Goal: Task Accomplishment & Management: Manage account settings

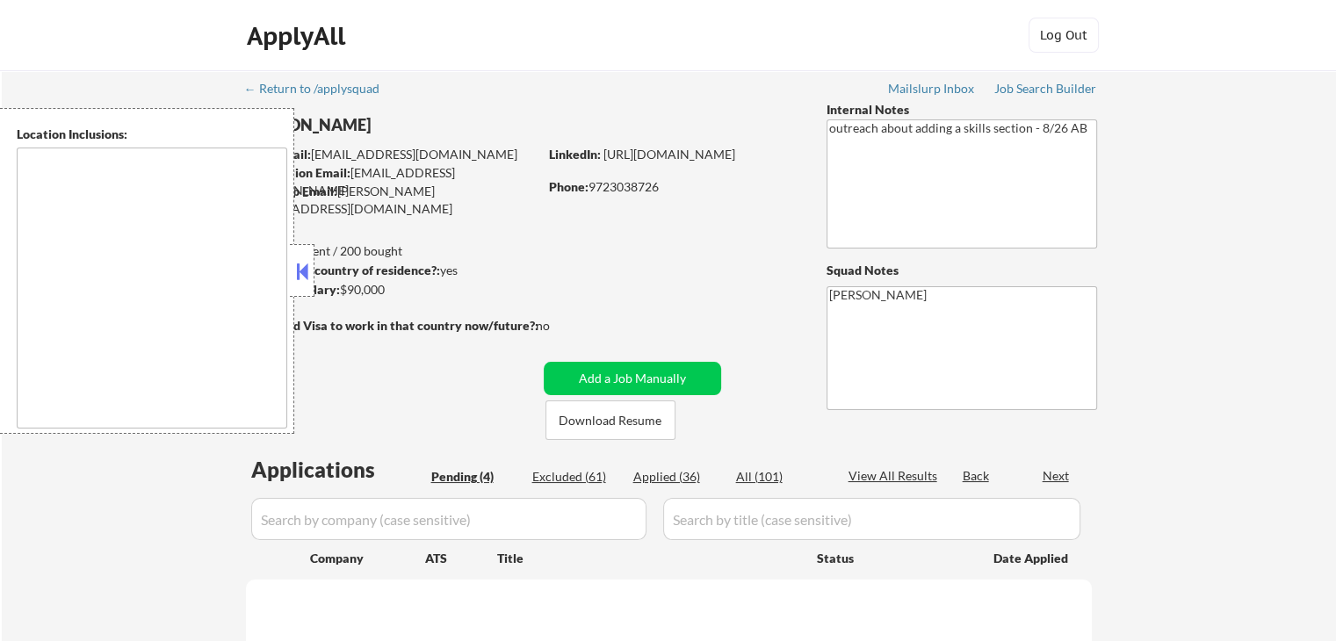
select select ""pending""
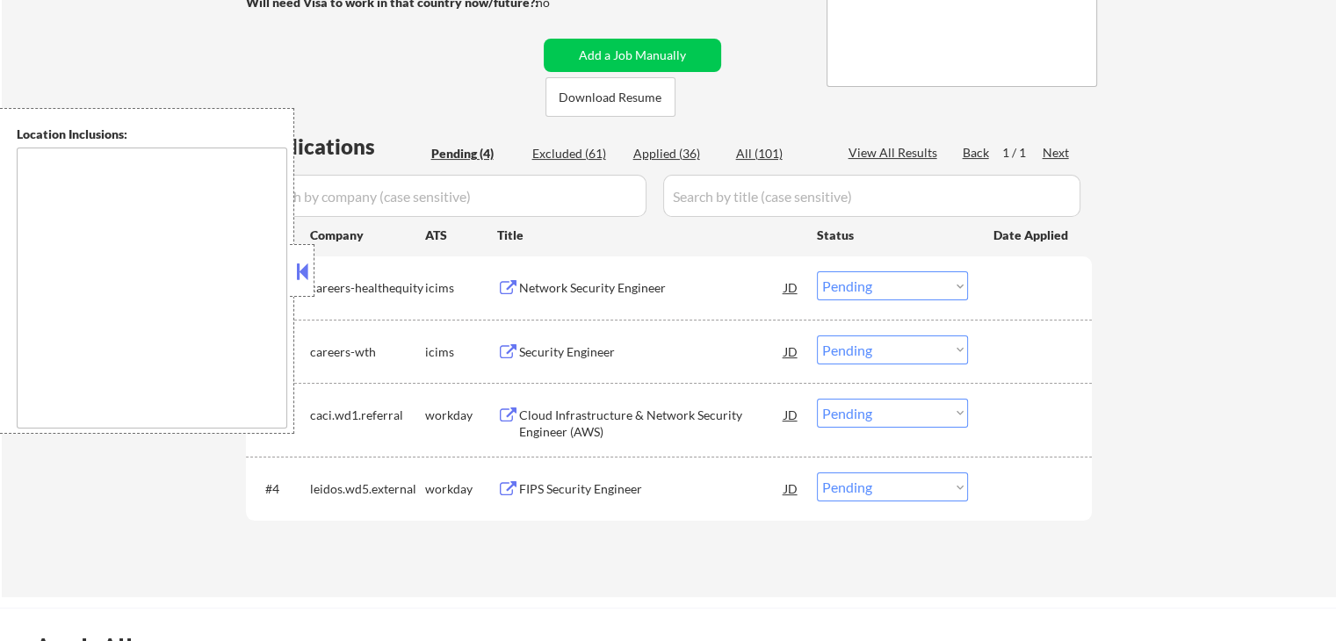
scroll to position [351, 0]
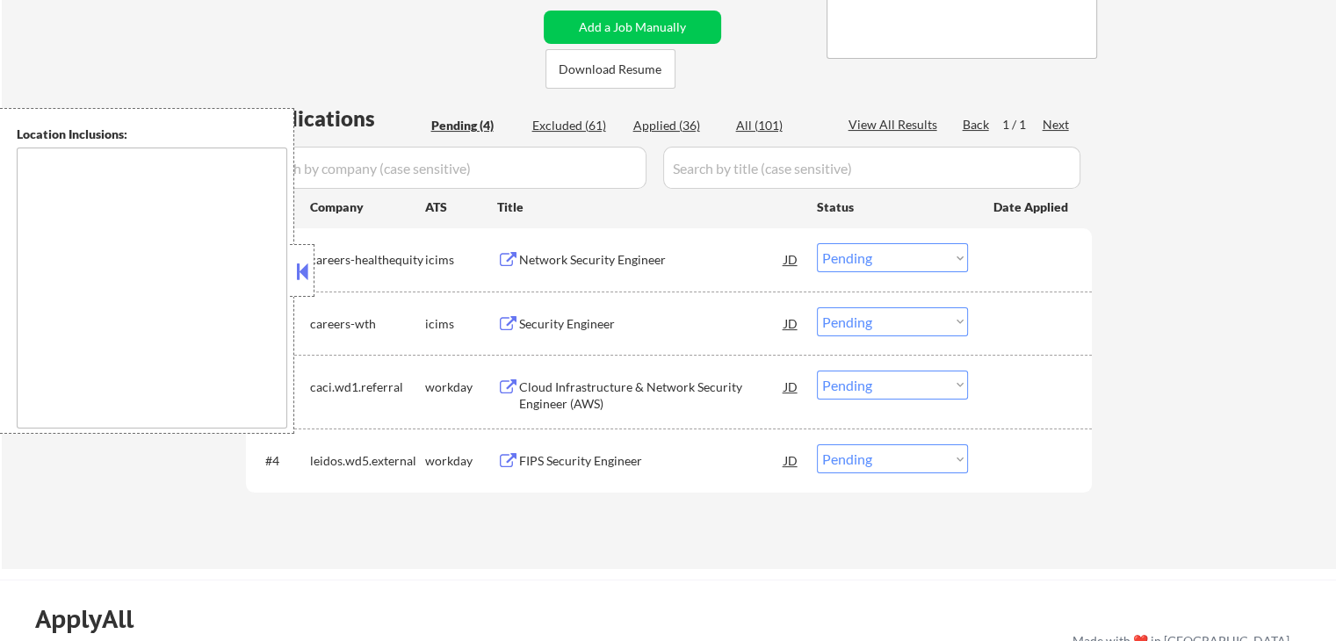
click at [560, 461] on div "FIPS Security Engineer" at bounding box center [651, 461] width 265 height 18
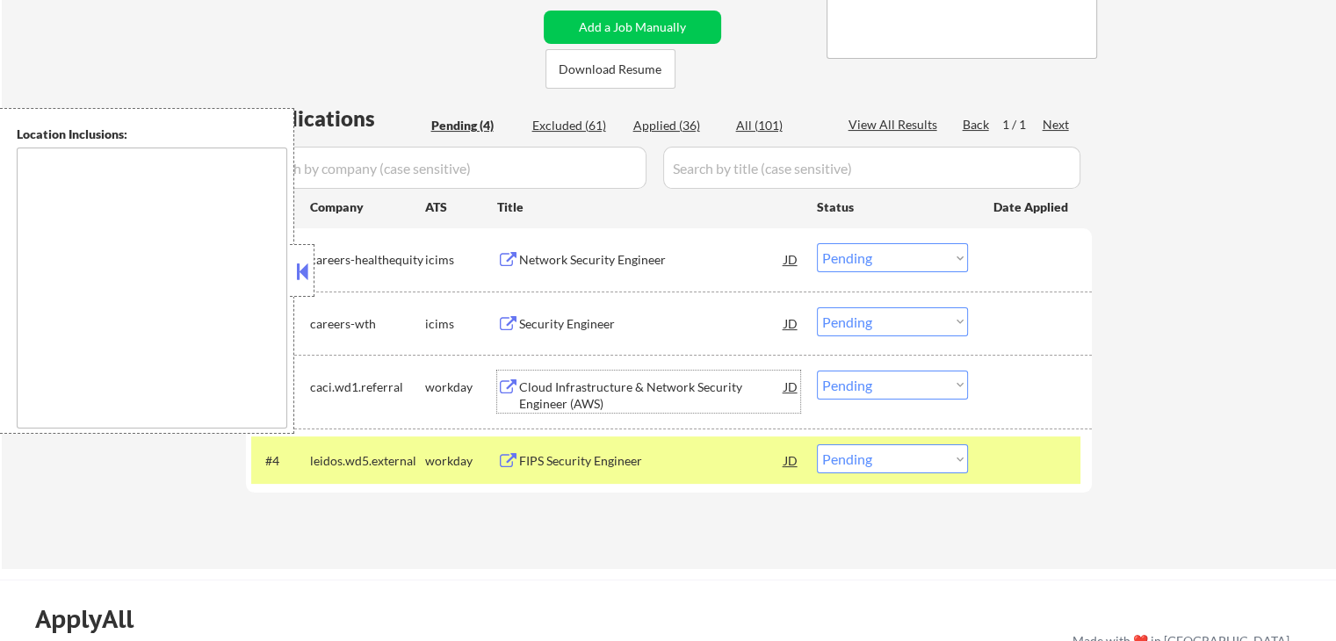
click at [520, 392] on div "Cloud Infrastructure & Network Security Engineer (AWS)" at bounding box center [651, 396] width 265 height 34
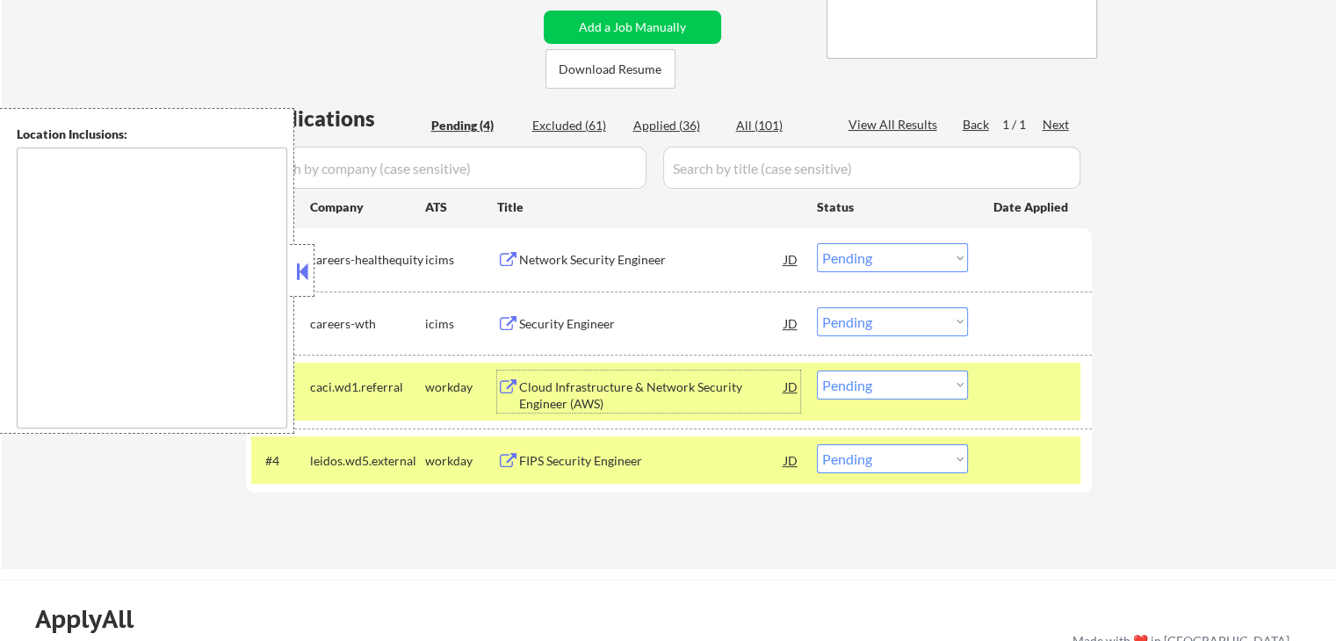
click at [559, 244] on div "Network Security Engineer" at bounding box center [651, 259] width 265 height 32
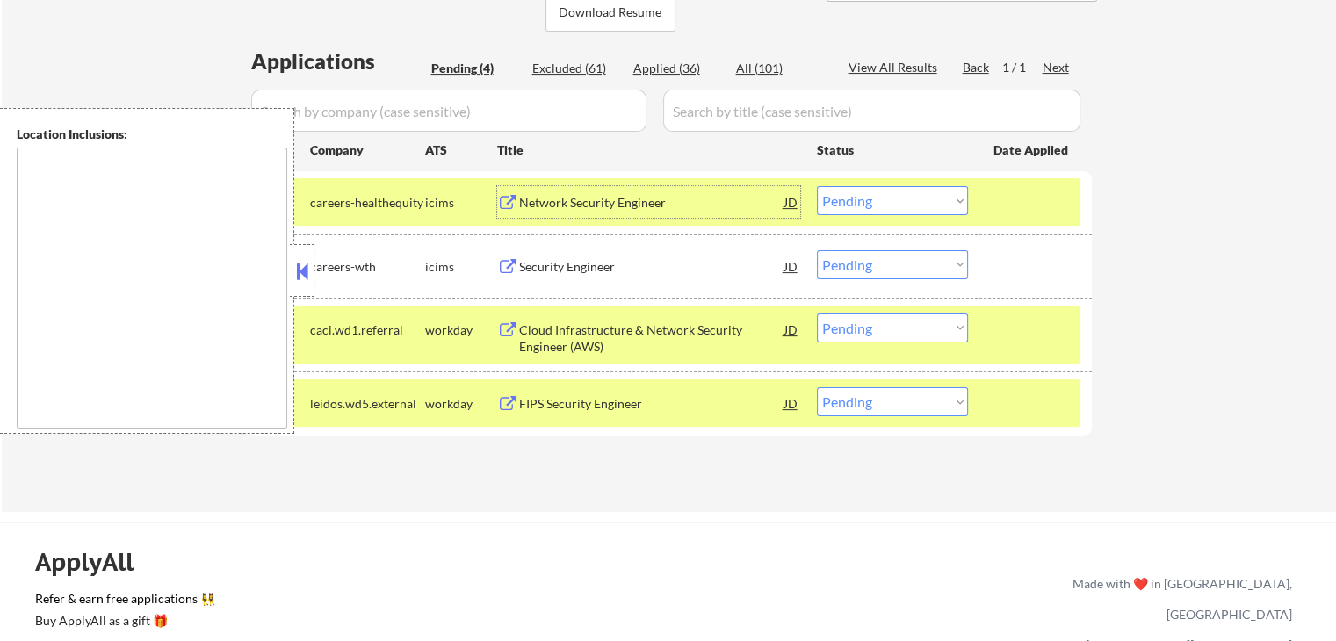
scroll to position [439, 0]
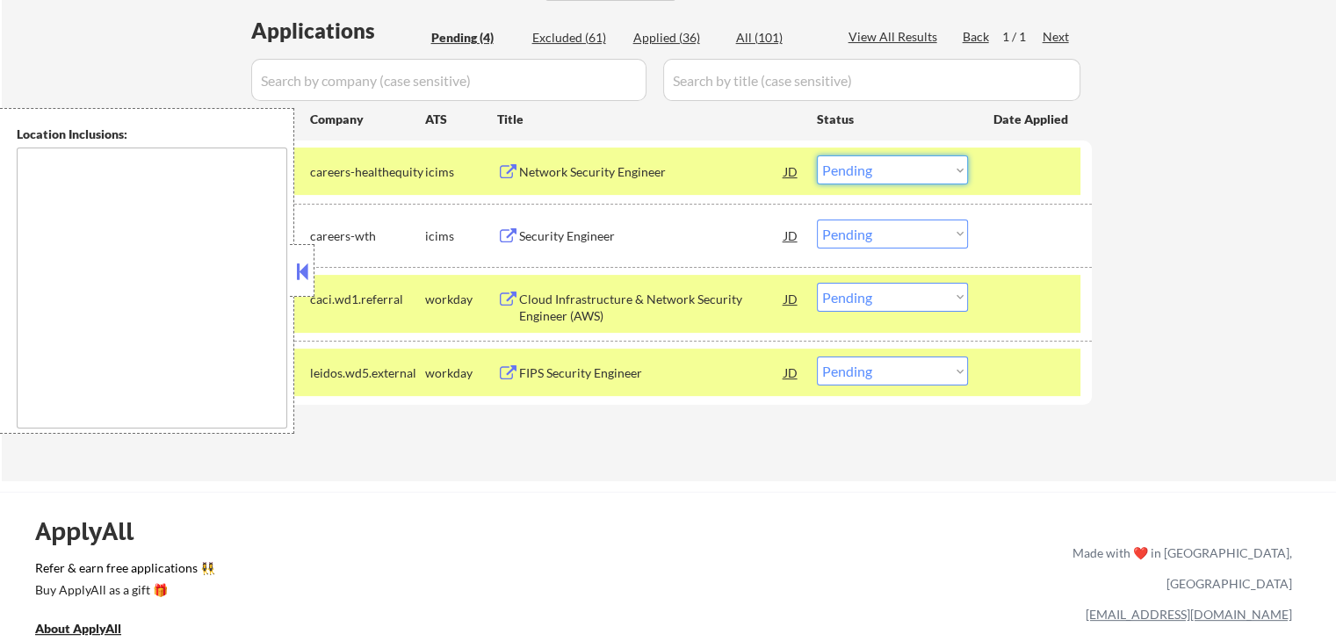
click at [892, 169] on select "Choose an option... Pending Applied Excluded (Questions) Excluded (Expired) Exc…" at bounding box center [892, 169] width 151 height 29
click at [817, 155] on select "Choose an option... Pending Applied Excluded (Questions) Excluded (Expired) Exc…" at bounding box center [892, 169] width 151 height 29
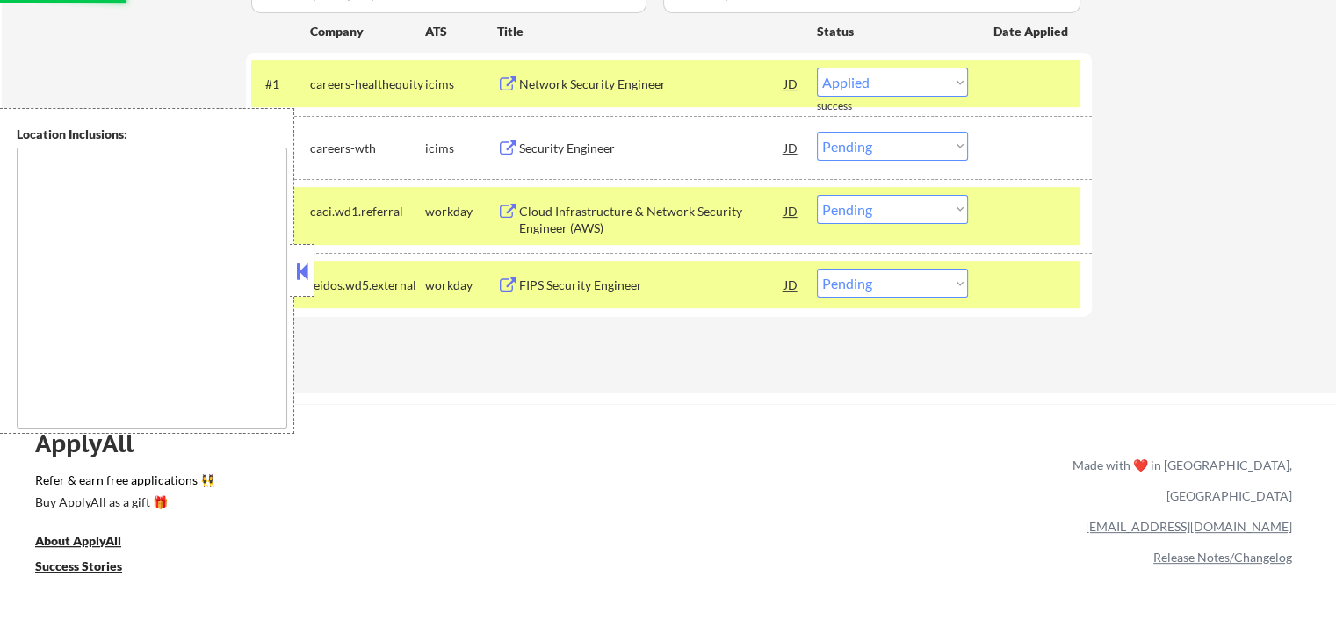
drag, startPoint x: 869, startPoint y: 210, endPoint x: 877, endPoint y: 219, distance: 11.8
click at [870, 210] on select "Choose an option... Pending Applied Excluded (Questions) Excluded (Expired) Exc…" at bounding box center [892, 209] width 151 height 29
select select ""pending""
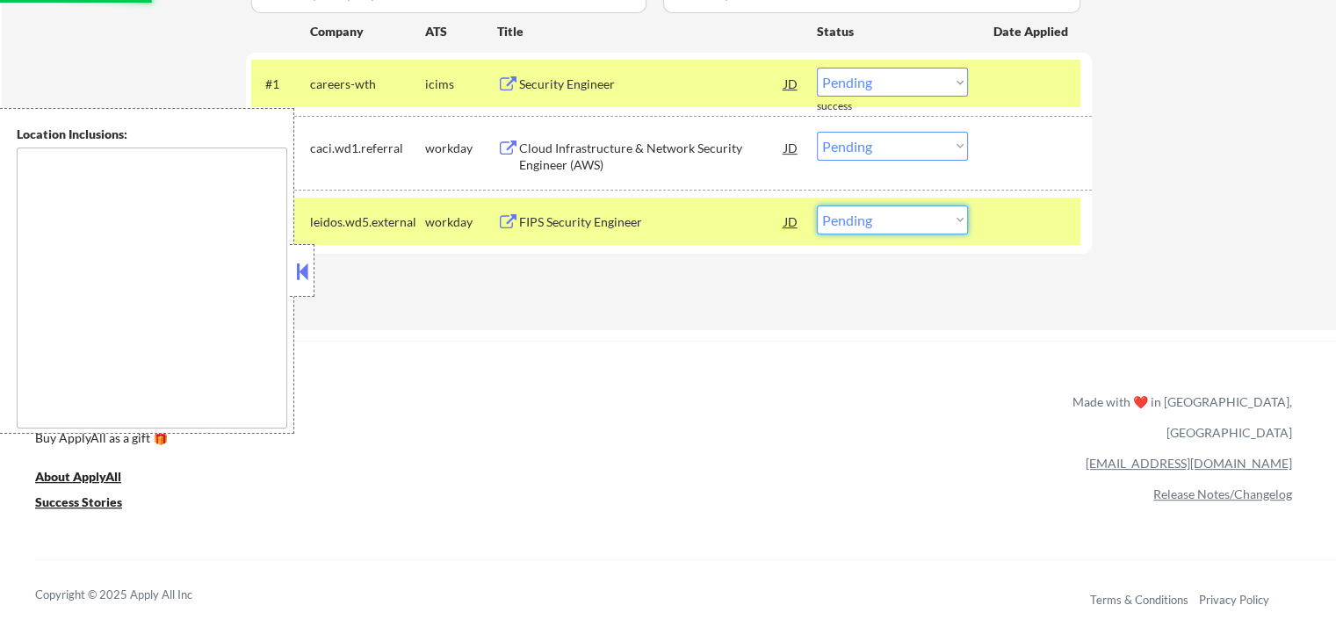
select select ""excluded__expired_""
click at [817, 205] on select "Choose an option... Pending Applied Excluded (Questions) Excluded (Expired) Exc…" at bounding box center [892, 219] width 151 height 29
drag, startPoint x: 862, startPoint y: 214, endPoint x: 864, endPoint y: 224, distance: 9.8
click at [862, 214] on select "Choose an option... Pending Applied Excluded (Questions) Excluded (Expired) Exc…" at bounding box center [892, 219] width 151 height 29
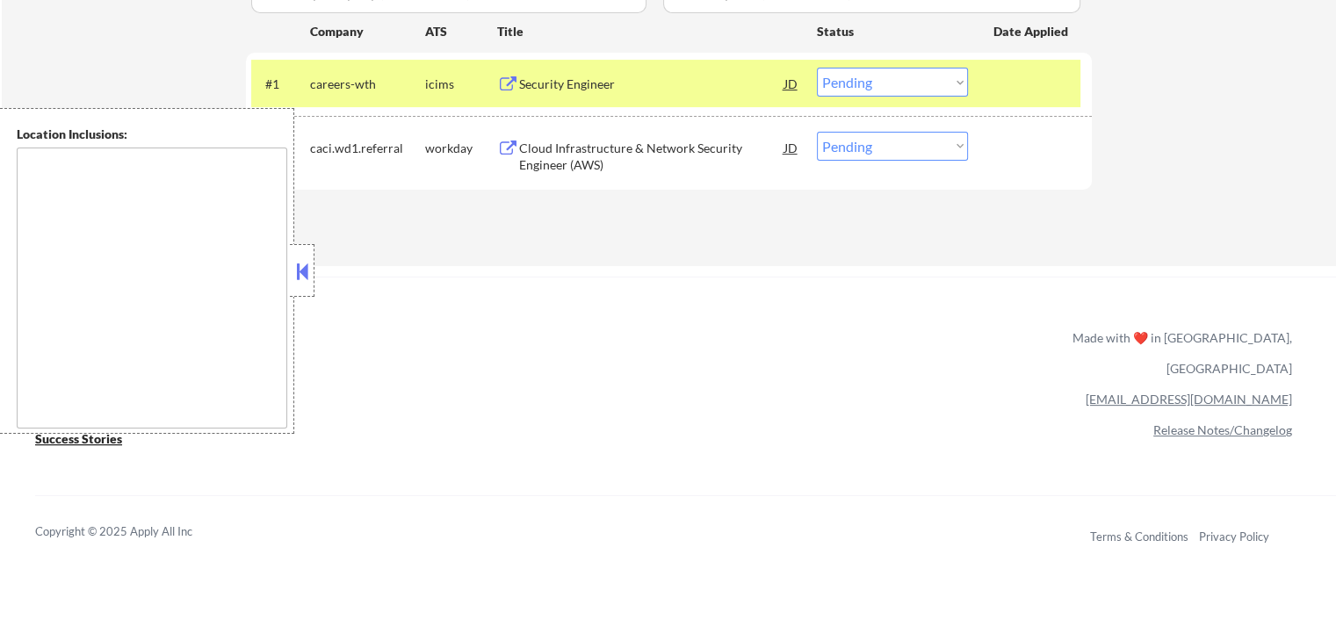
click at [906, 146] on select "Choose an option... Pending Applied Excluded (Questions) Excluded (Expired) Exc…" at bounding box center [892, 146] width 151 height 29
select select ""excluded__expired_""
click at [817, 132] on select "Choose an option... Pending Applied Excluded (Questions) Excluded (Expired) Exc…" at bounding box center [892, 146] width 151 height 29
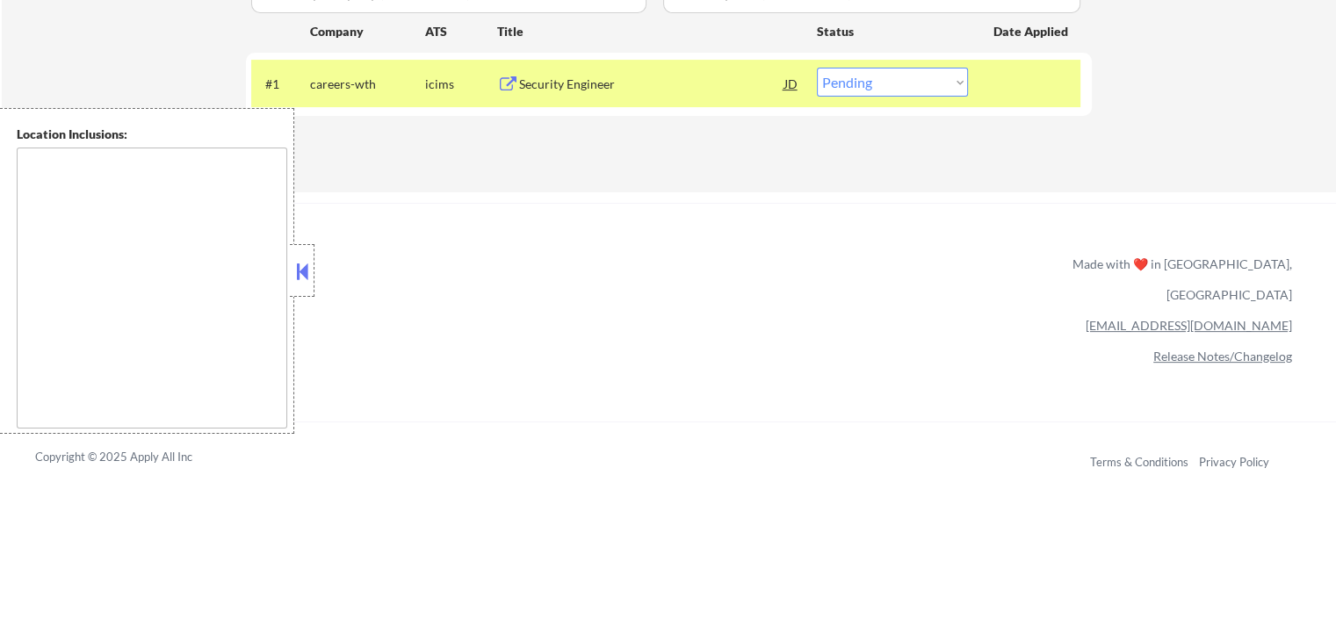
scroll to position [351, 0]
